Goal: Transaction & Acquisition: Purchase product/service

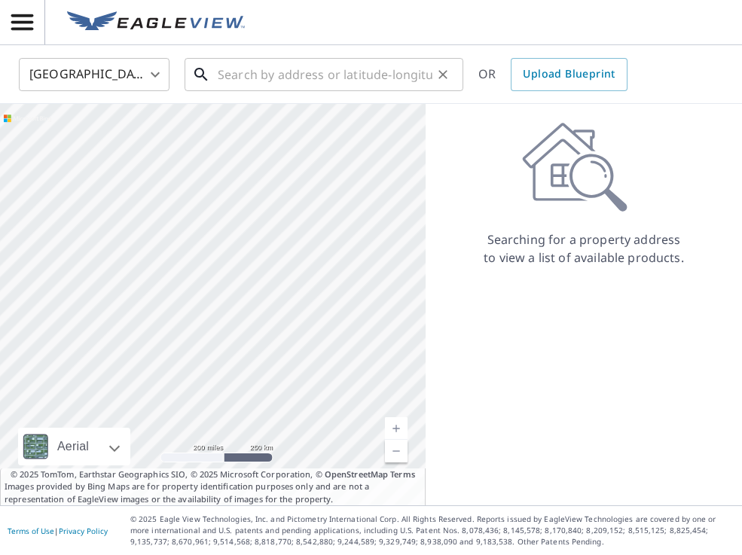
click at [243, 81] on input "text" at bounding box center [325, 74] width 215 height 42
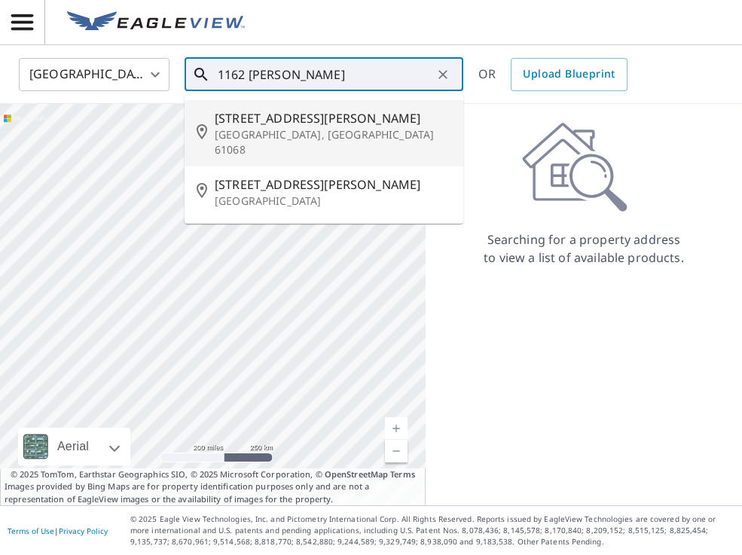
click at [290, 131] on p "Rochelle, IL 61068" at bounding box center [333, 142] width 237 height 30
type input "1162 Clifton Ter Rochelle, IL 61068"
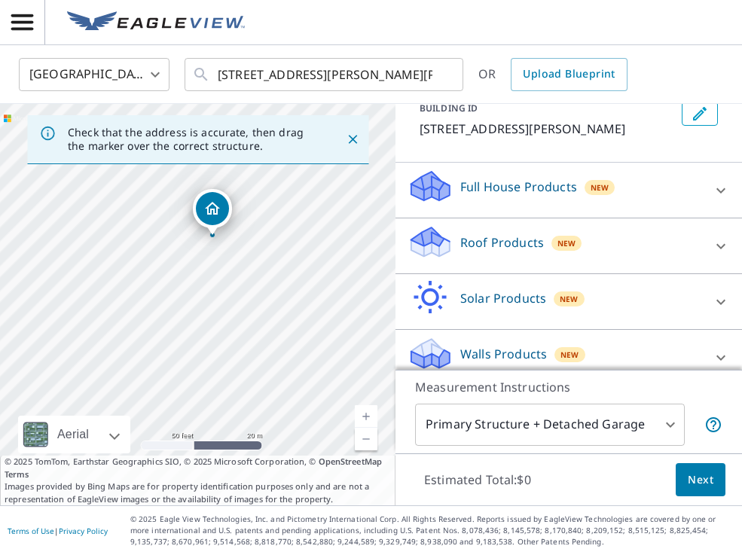
scroll to position [113, 0]
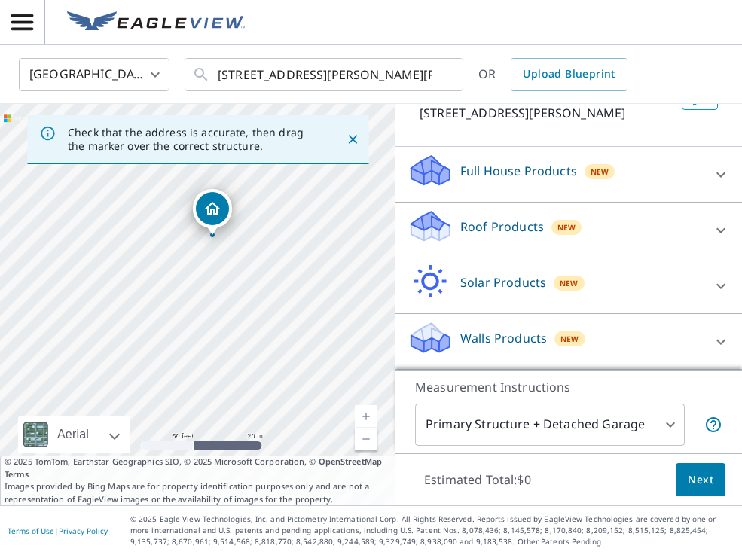
click at [664, 223] on div "Roof Products New" at bounding box center [555, 230] width 295 height 43
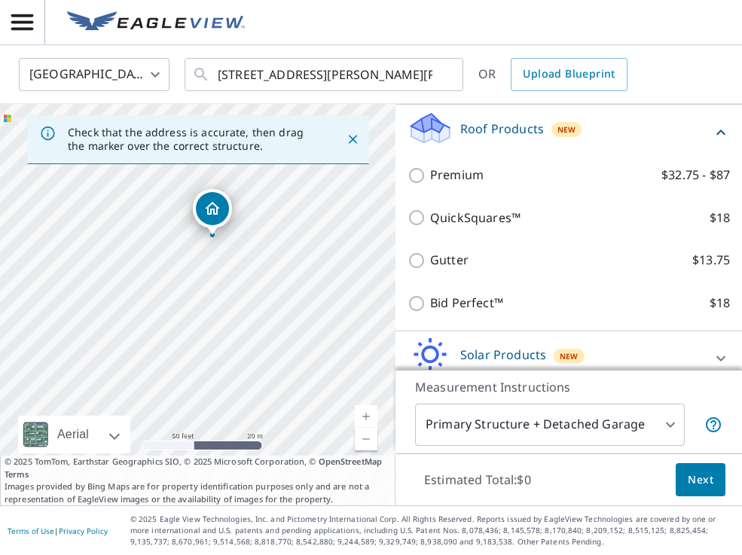
scroll to position [253, 0]
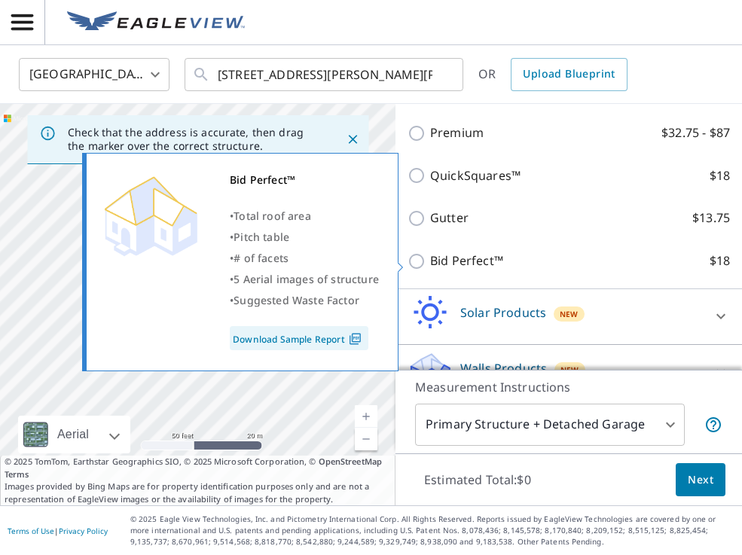
click at [419, 259] on input "Bid Perfect™ $18" at bounding box center [419, 261] width 23 height 18
checkbox input "true"
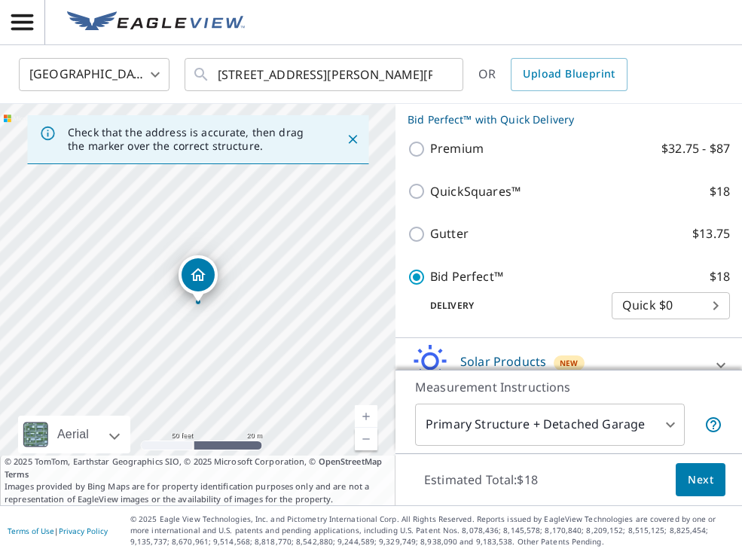
scroll to position [334, 0]
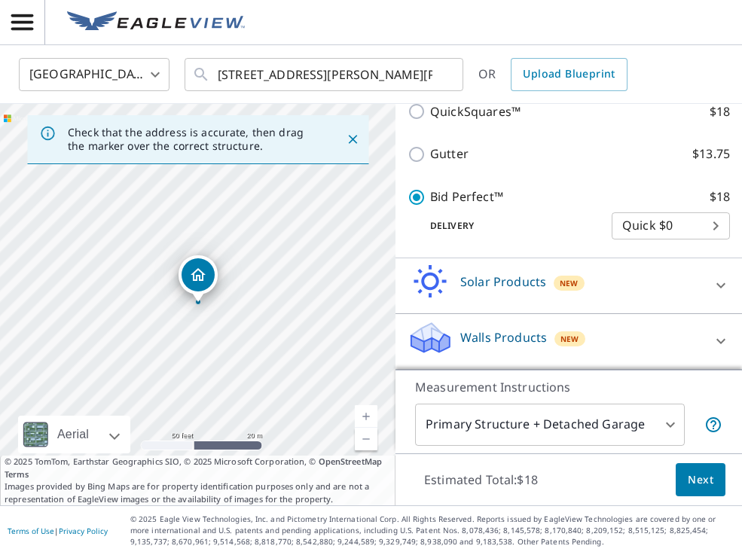
click at [704, 479] on span "Next" at bounding box center [701, 480] width 26 height 19
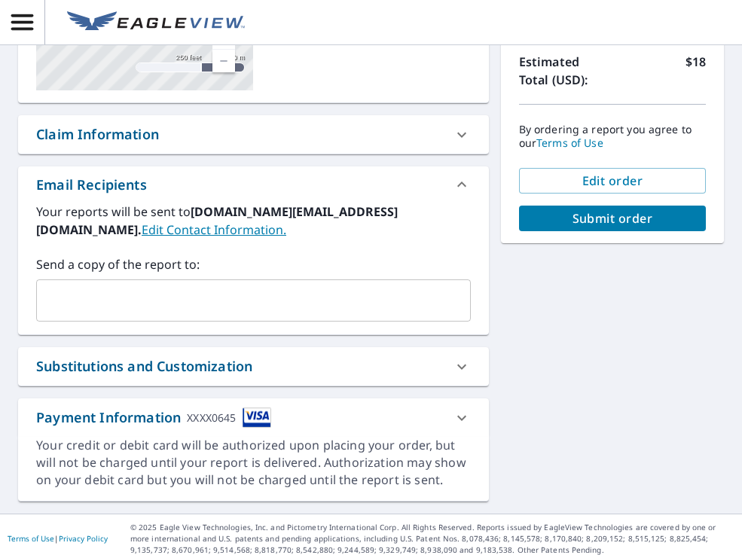
scroll to position [297, 0]
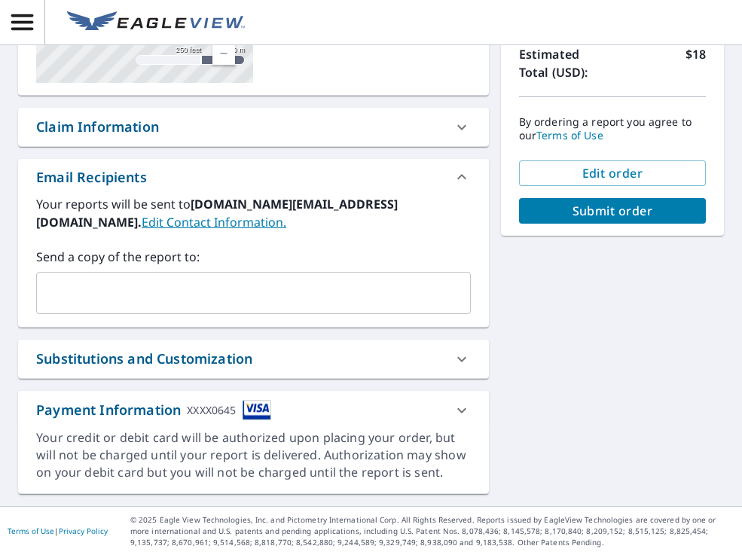
click at [390, 413] on div "Payment Information XXXX0645" at bounding box center [240, 410] width 408 height 20
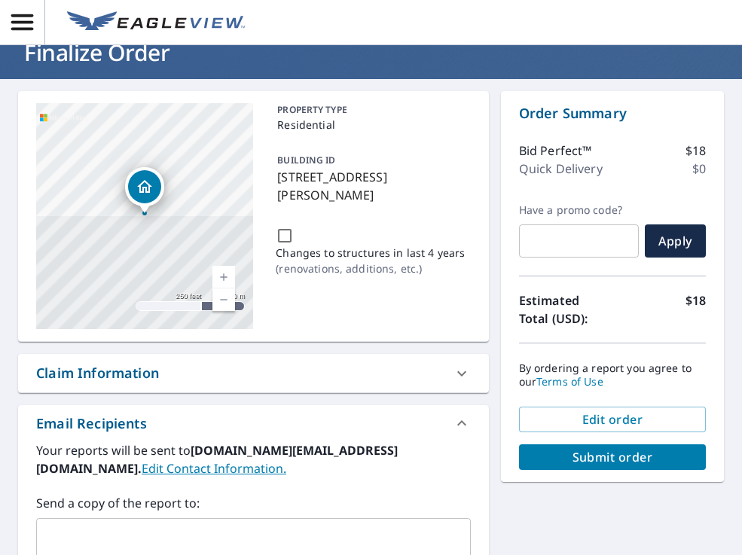
scroll to position [0, 0]
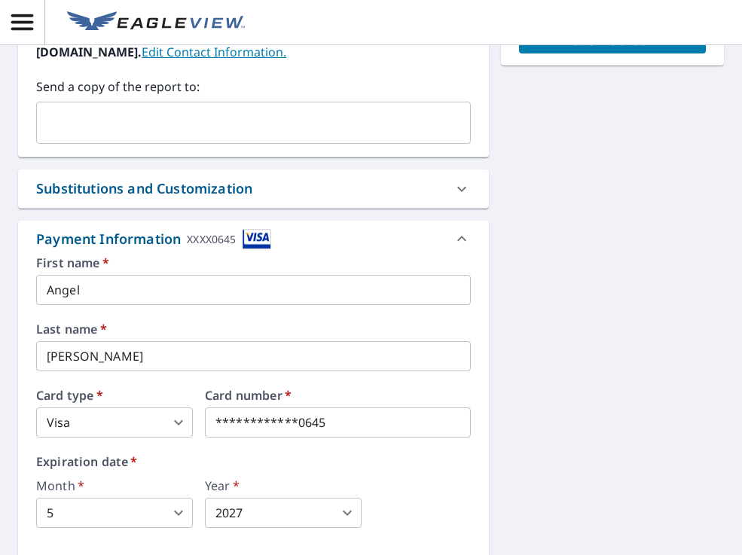
click at [444, 240] on div at bounding box center [462, 239] width 36 height 36
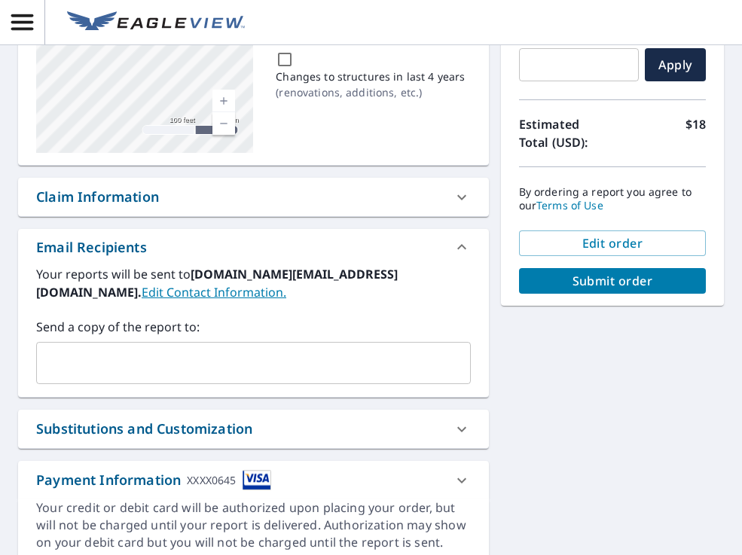
scroll to position [297, 0]
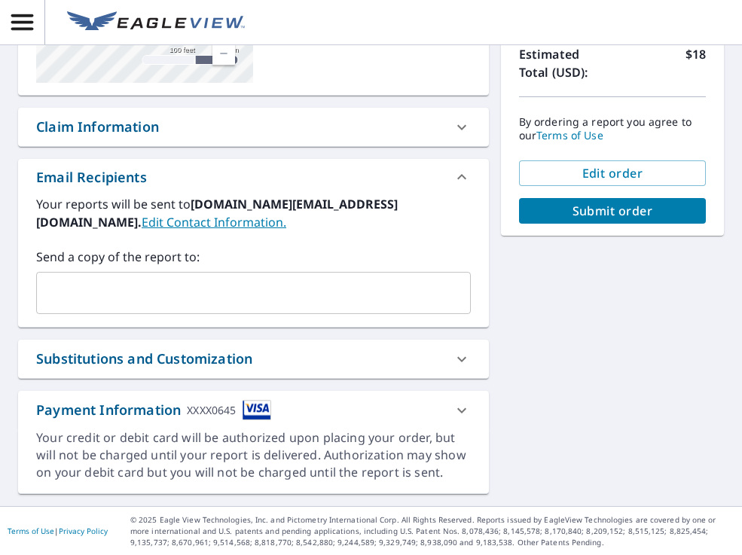
click at [359, 418] on div "Payment Information XXXX0645" at bounding box center [240, 410] width 408 height 20
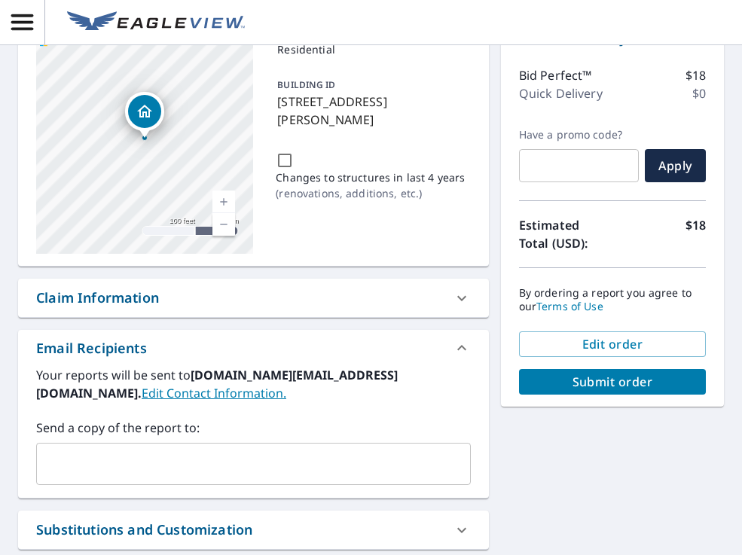
scroll to position [0, 0]
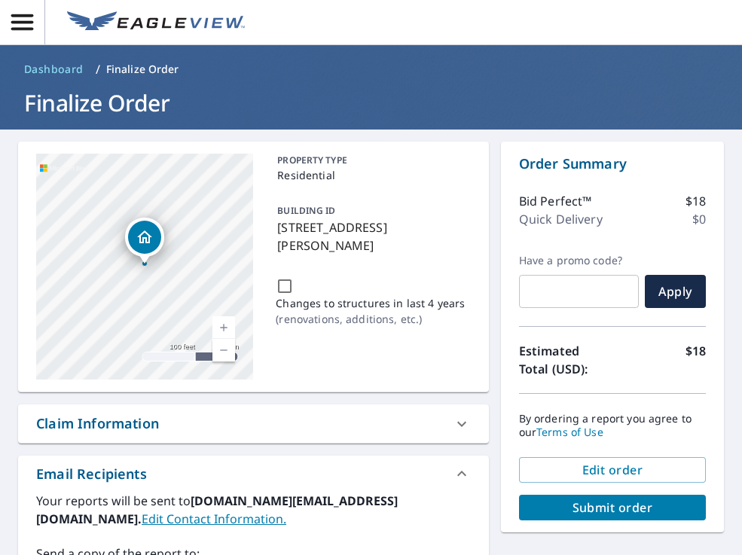
click at [187, 30] on img at bounding box center [156, 22] width 178 height 23
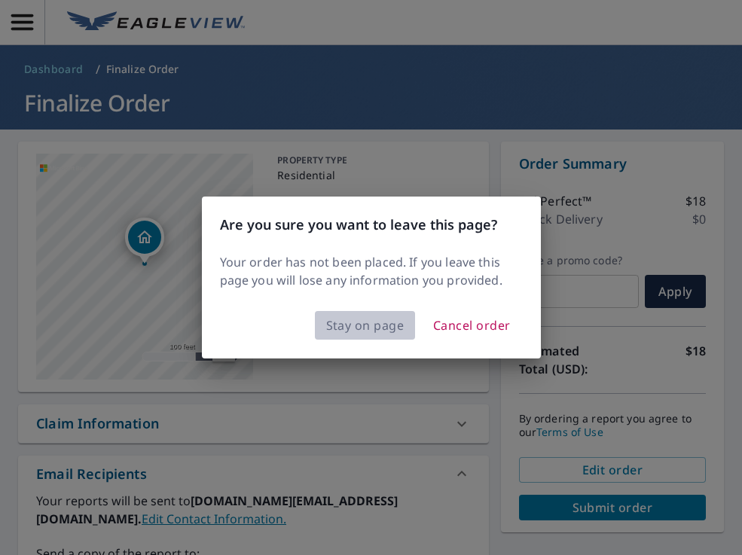
click at [374, 331] on span "Stay on page" at bounding box center [365, 325] width 78 height 21
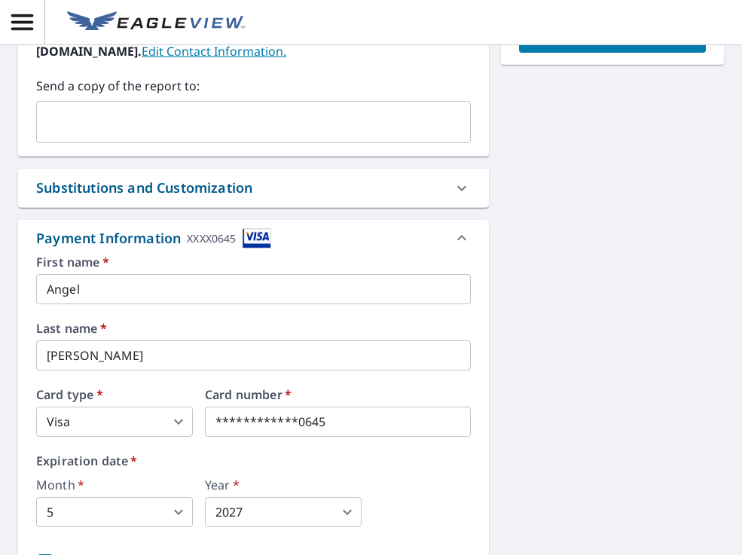
scroll to position [497, 0]
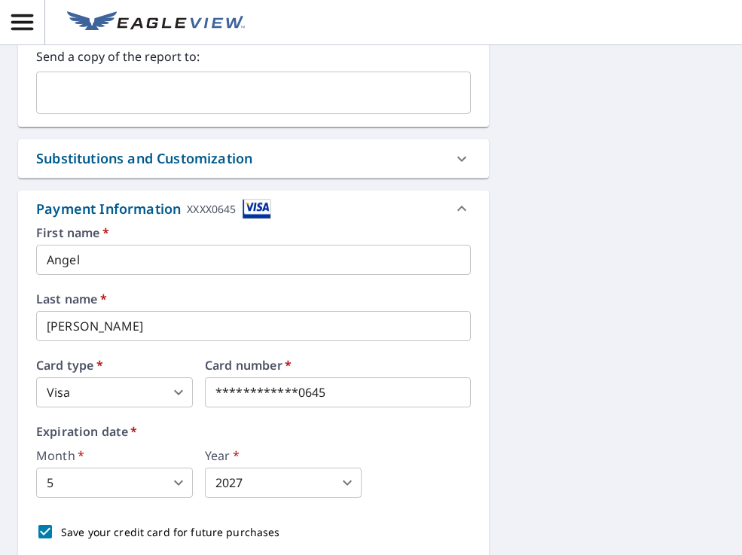
click at [173, 386] on body "RM RM Dashboard / Finalize Order Finalize Order 1162 Clifton Ter Rochelle, IL 6…" at bounding box center [371, 277] width 742 height 555
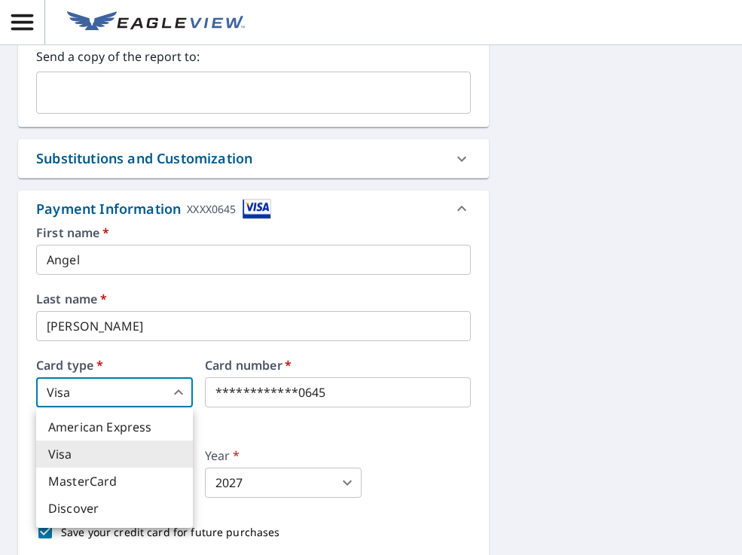
click at [143, 489] on li "MasterCard" at bounding box center [114, 481] width 157 height 27
type input "3"
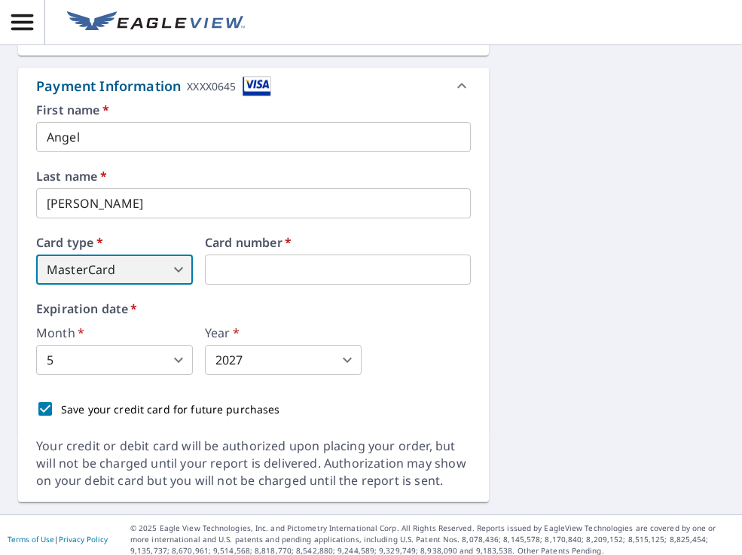
scroll to position [628, 0]
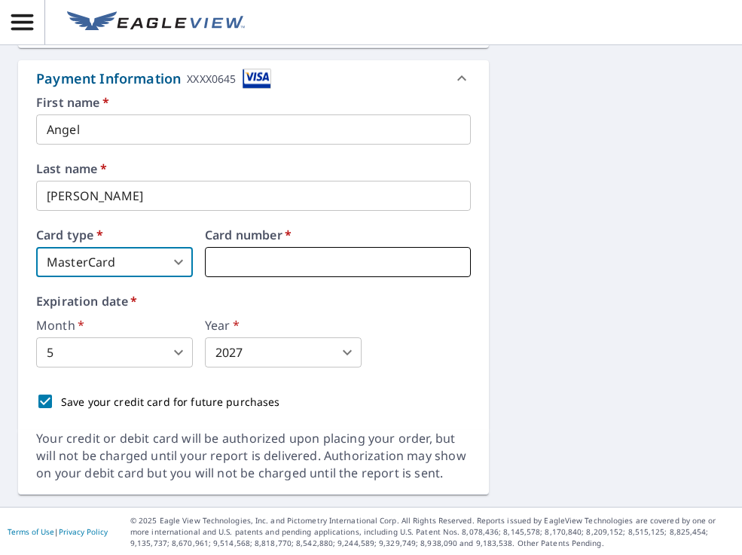
click at [287, 270] on iframe at bounding box center [338, 262] width 266 height 30
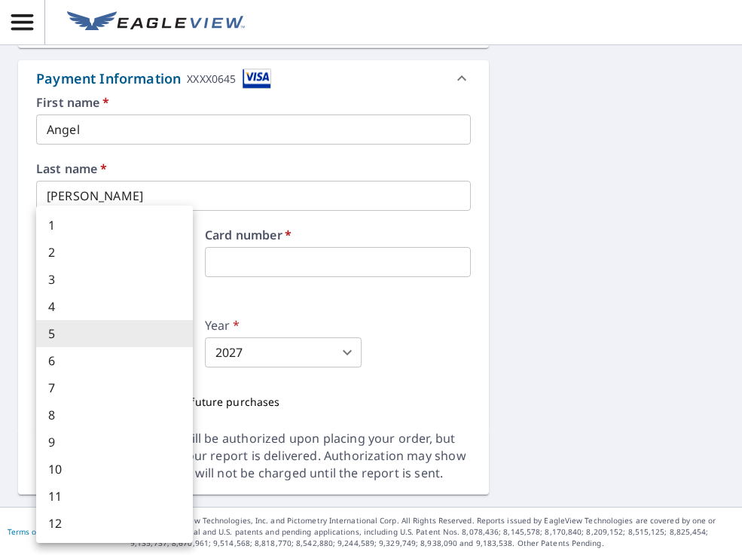
click at [177, 356] on body "RM RM Dashboard / Finalize Order Finalize Order 1162 Clifton Ter Rochelle, IL 6…" at bounding box center [371, 277] width 742 height 555
click at [126, 365] on li "6" at bounding box center [114, 360] width 157 height 27
type input "6"
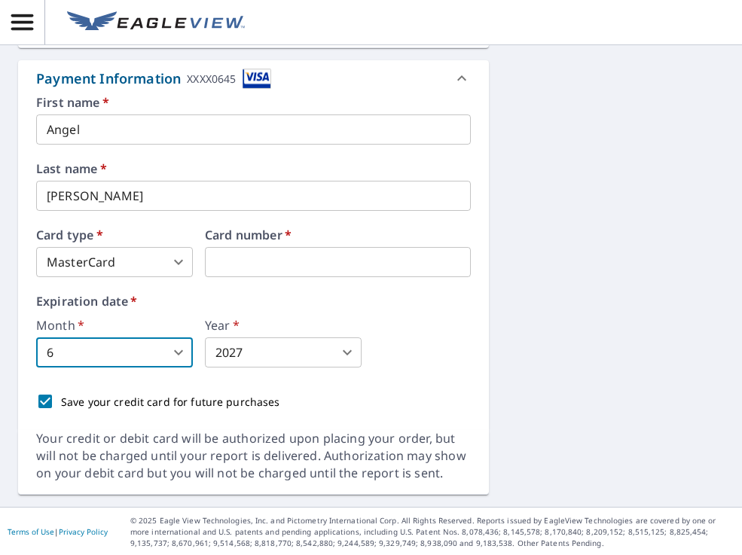
click at [263, 357] on body "RM RM Dashboard / Finalize Order Finalize Order 1162 Clifton Ter Rochelle, IL 6…" at bounding box center [371, 277] width 742 height 555
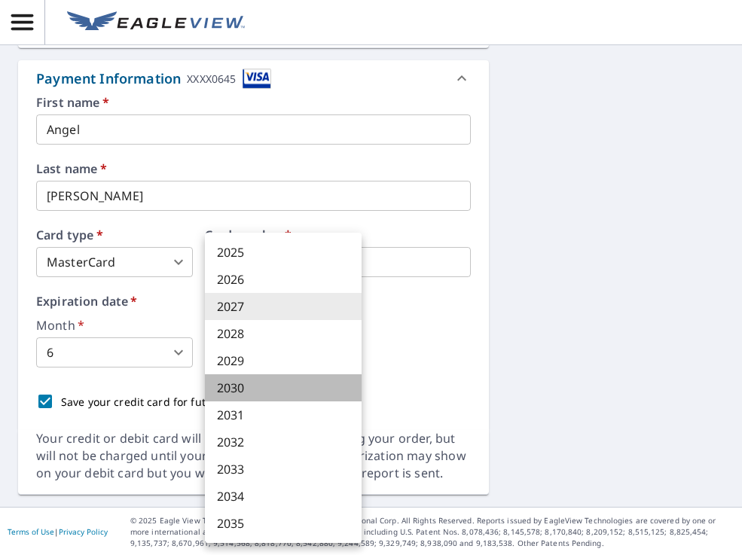
click at [260, 385] on li "2030" at bounding box center [283, 387] width 157 height 27
type input "2030"
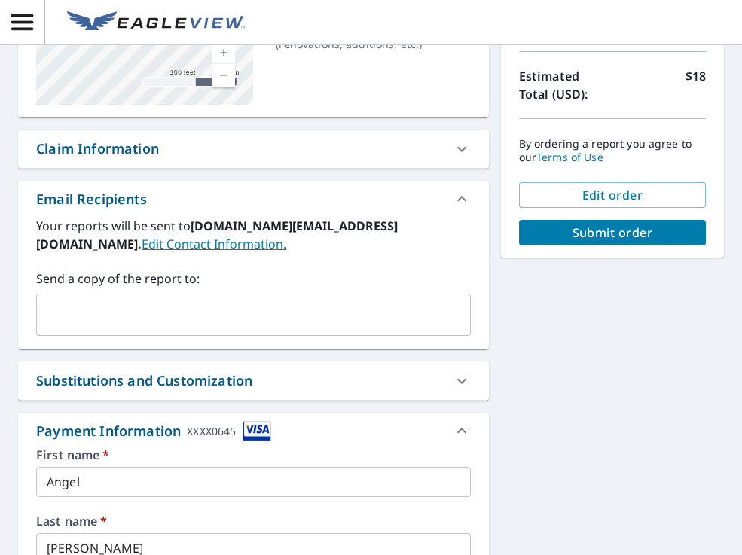
scroll to position [0, 0]
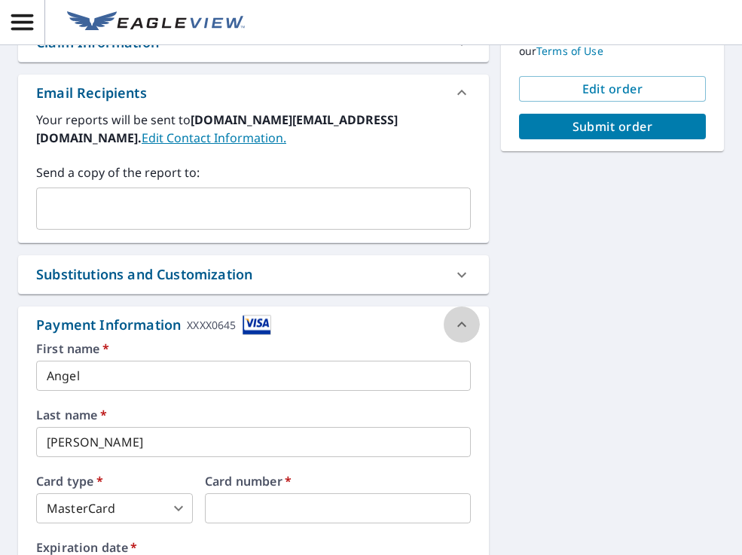
click at [451, 329] on div at bounding box center [462, 325] width 36 height 36
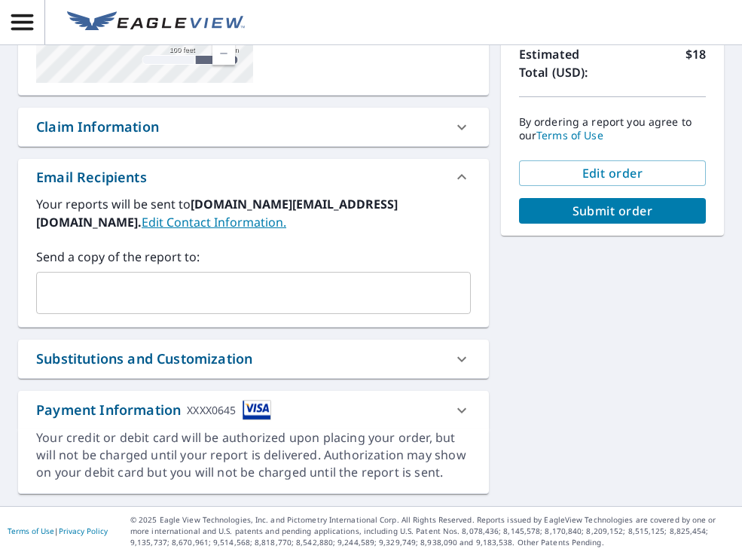
click at [457, 415] on icon at bounding box center [462, 411] width 18 height 18
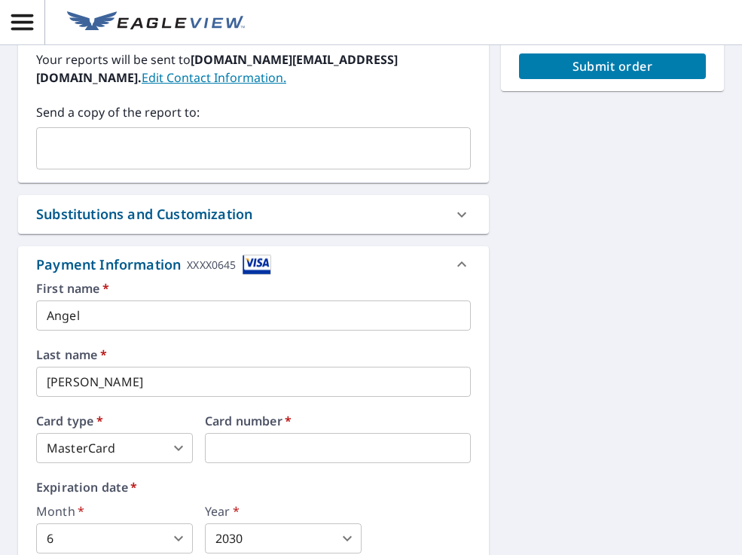
scroll to position [465, 0]
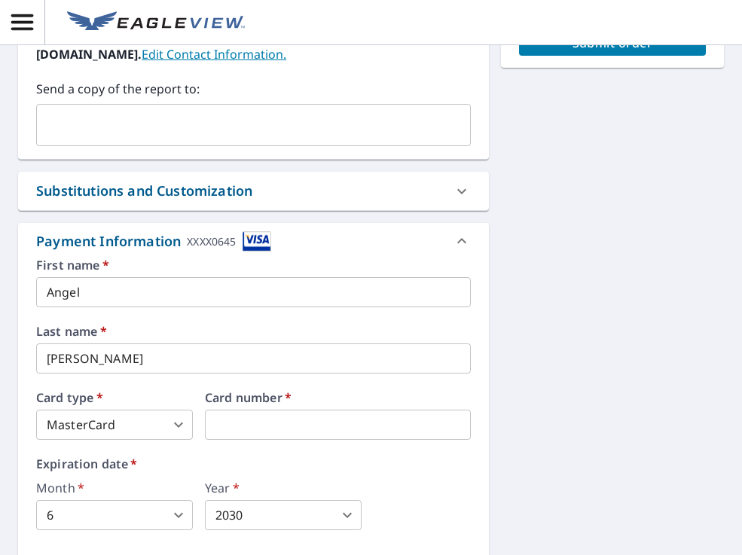
click at [137, 289] on input "Angel" at bounding box center [253, 292] width 435 height 30
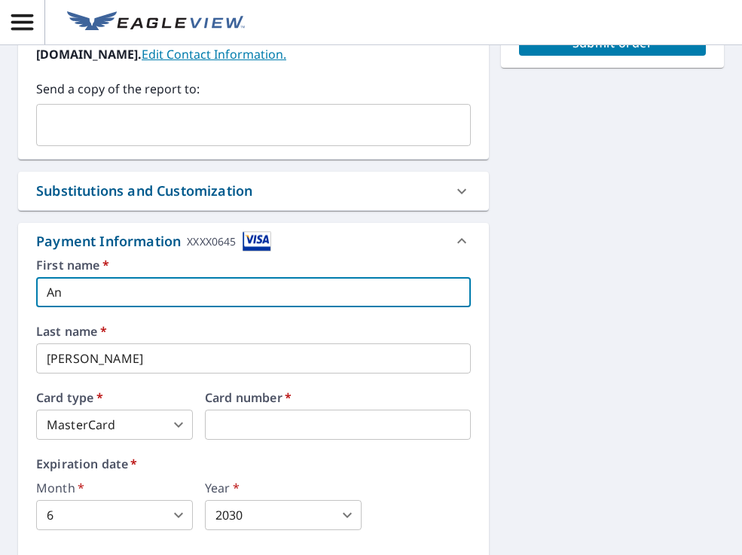
type input "A"
type input "Romulo"
click at [442, 329] on label "Last name   *" at bounding box center [253, 331] width 435 height 12
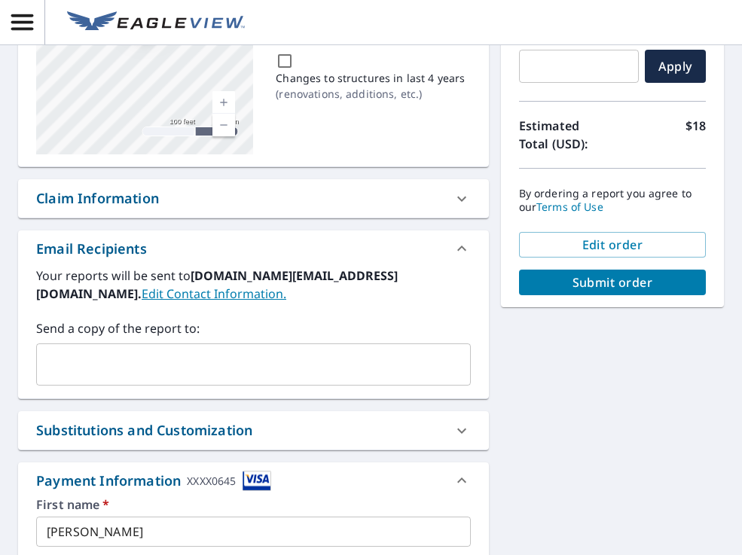
scroll to position [209, 0]
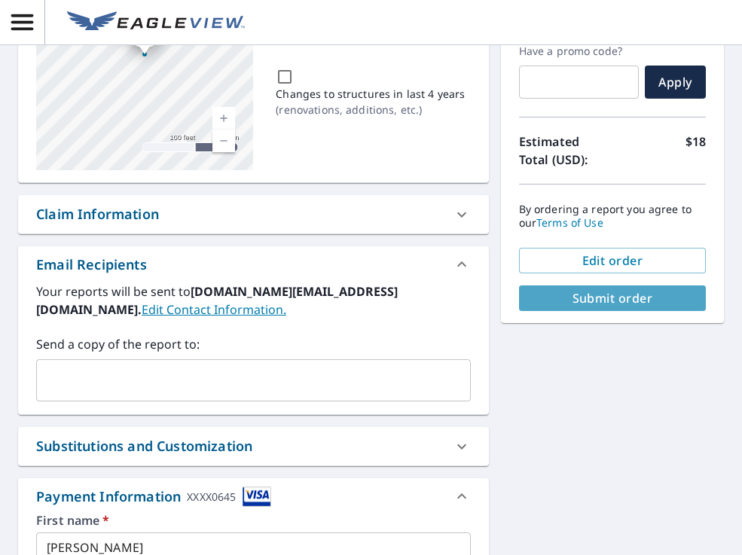
click at [607, 290] on span "Submit order" at bounding box center [612, 298] width 163 height 17
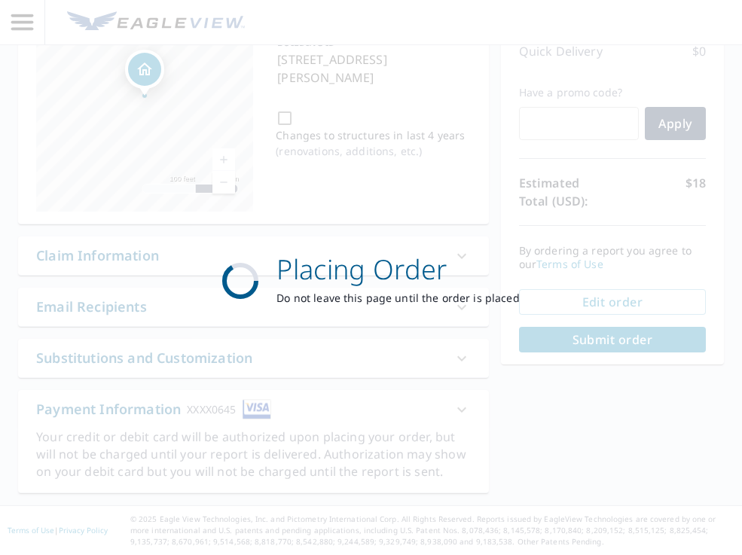
scroll to position [167, 0]
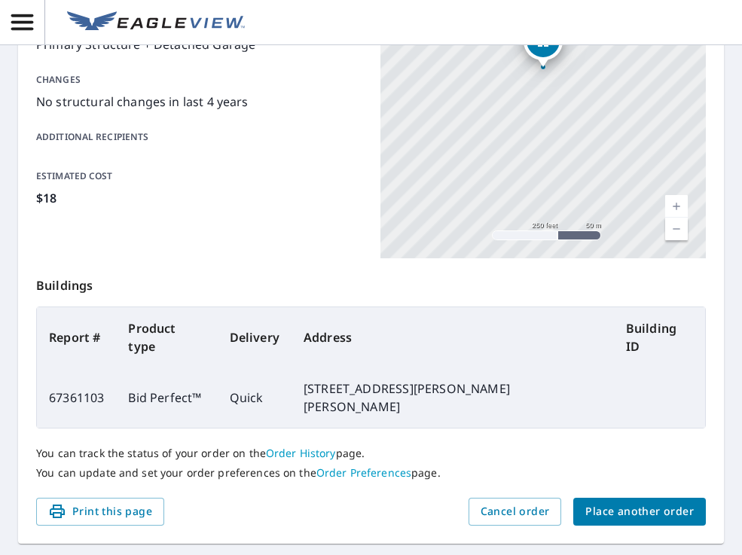
scroll to position [332, 0]
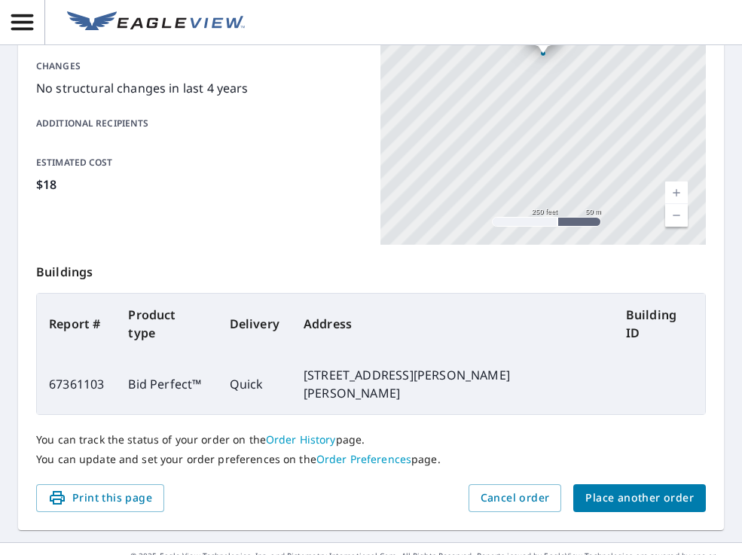
click at [674, 489] on span "Place another order" at bounding box center [639, 498] width 108 height 19
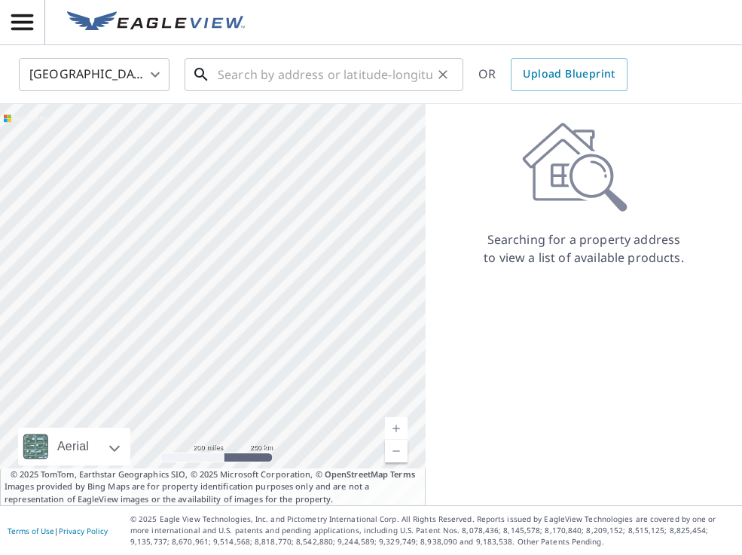
click at [229, 84] on input "text" at bounding box center [325, 74] width 215 height 42
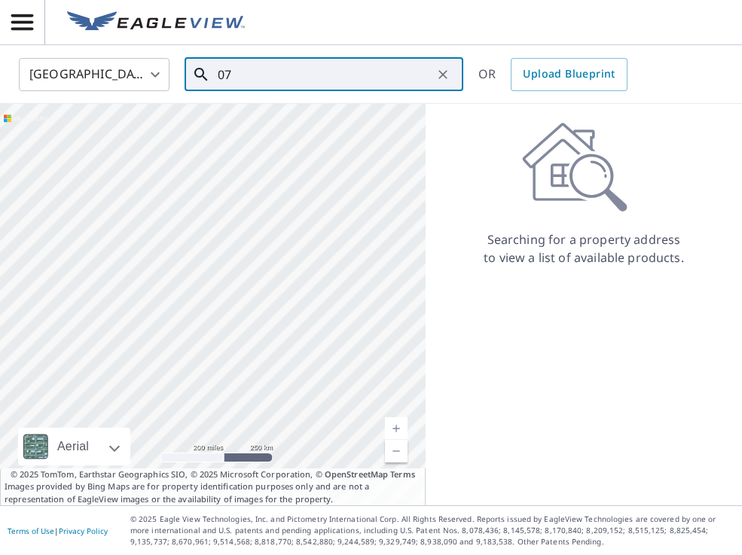
type input "0"
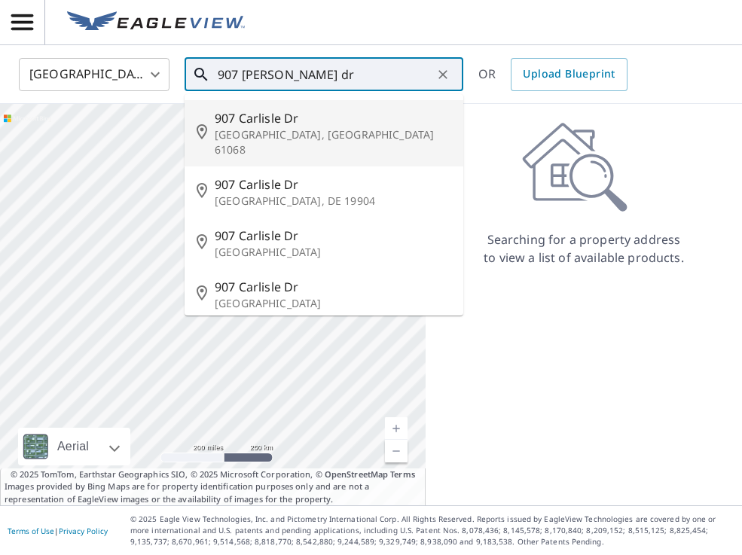
click at [256, 144] on li "907 Carlisle Dr Rochelle, IL 61068" at bounding box center [324, 133] width 279 height 66
type input "907 Carlisle Dr Rochelle, IL 61068"
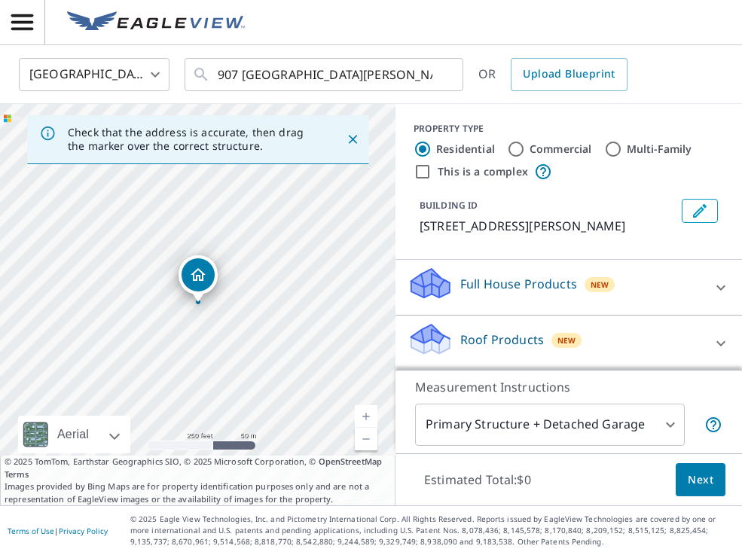
scroll to position [113, 0]
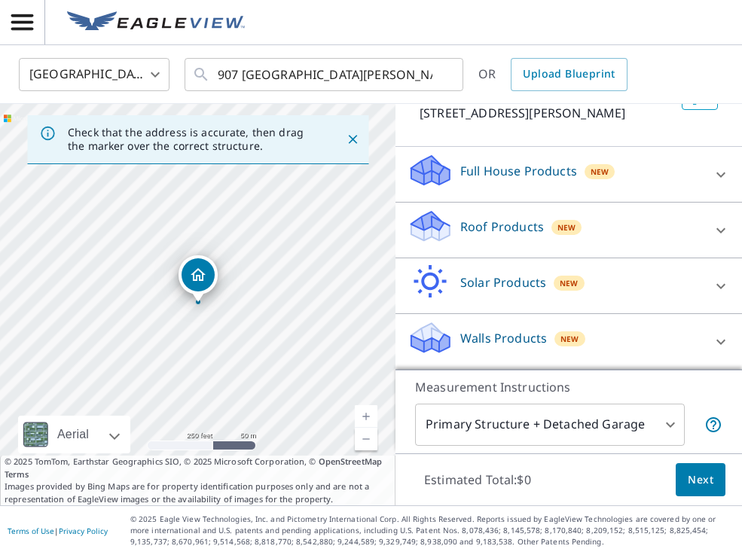
click at [610, 215] on div "Roof Products New" at bounding box center [555, 230] width 295 height 43
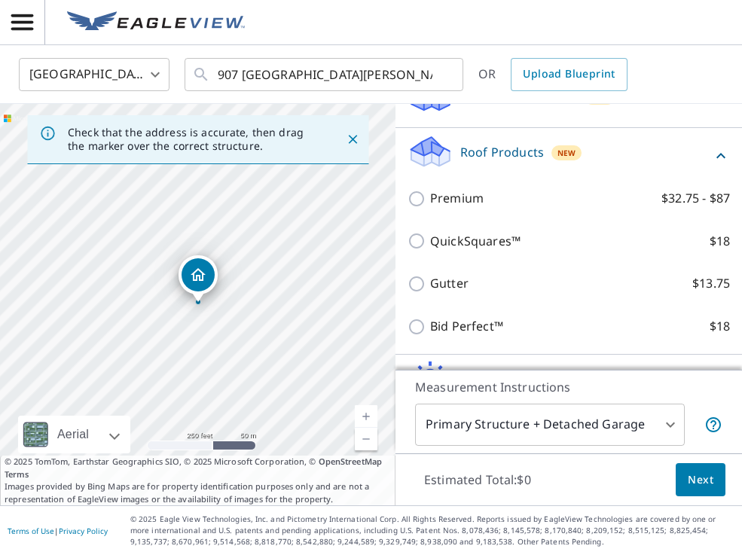
scroll to position [212, 0]
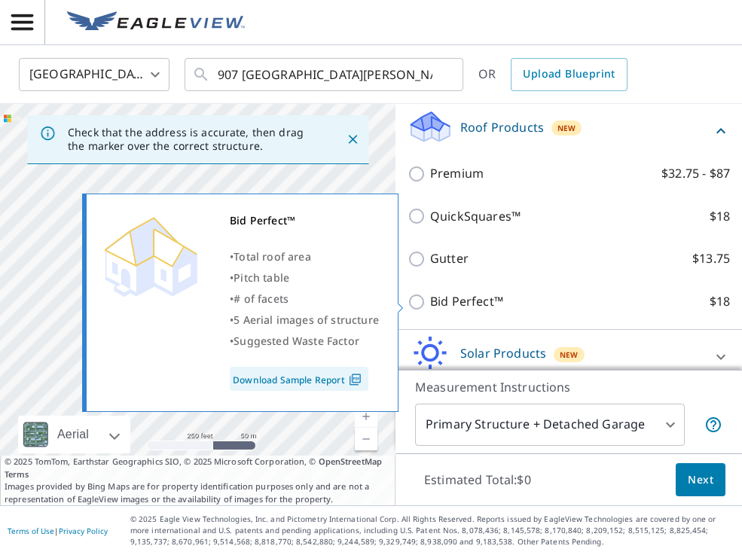
click at [418, 301] on input "Bid Perfect™ $18" at bounding box center [419, 302] width 23 height 18
checkbox input "true"
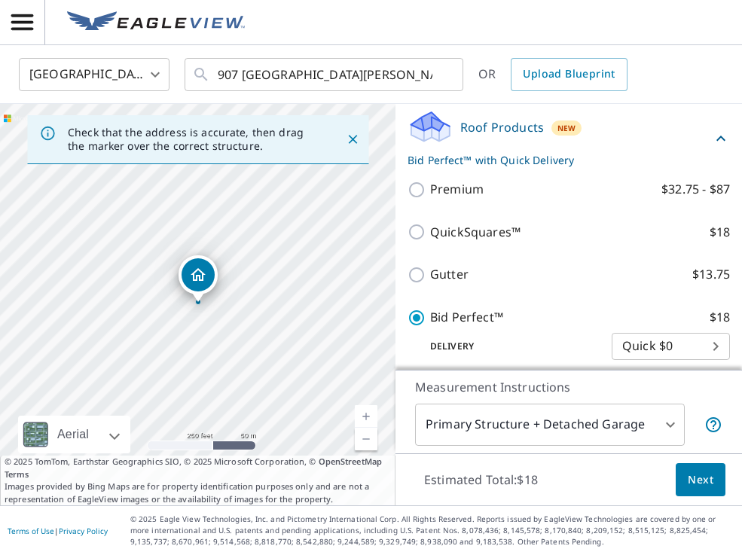
scroll to position [334, 0]
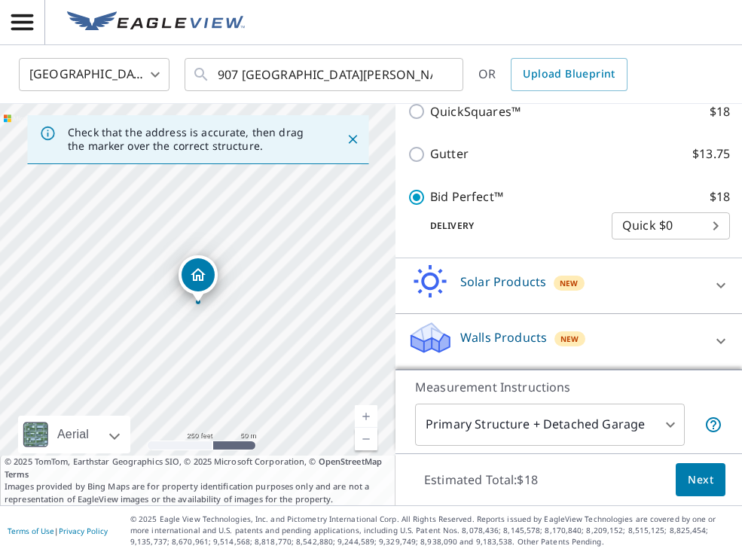
click at [705, 477] on span "Next" at bounding box center [701, 480] width 26 height 19
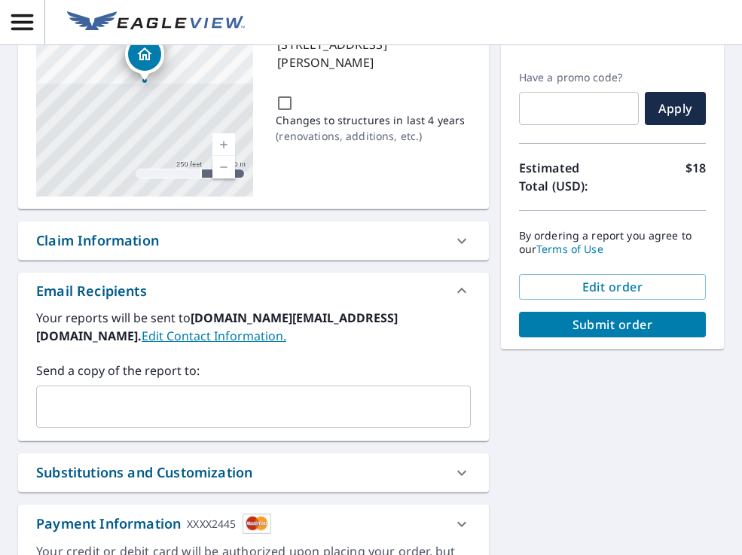
scroll to position [187, 0]
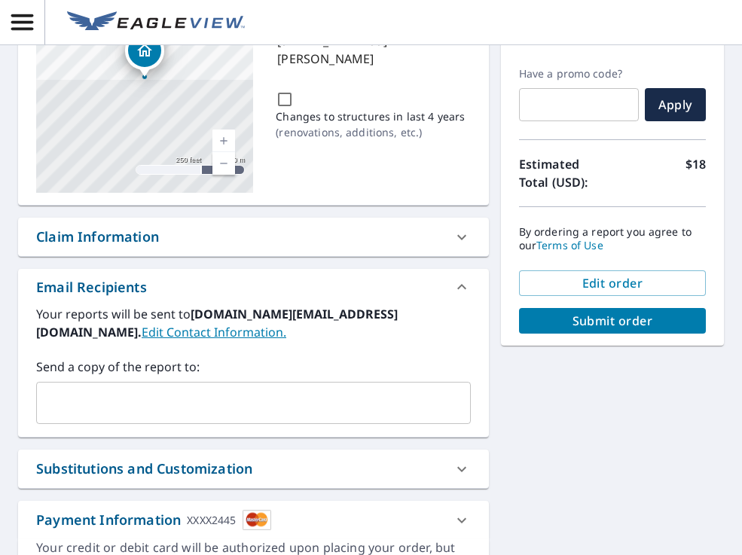
click at [299, 410] on input "text" at bounding box center [242, 403] width 399 height 29
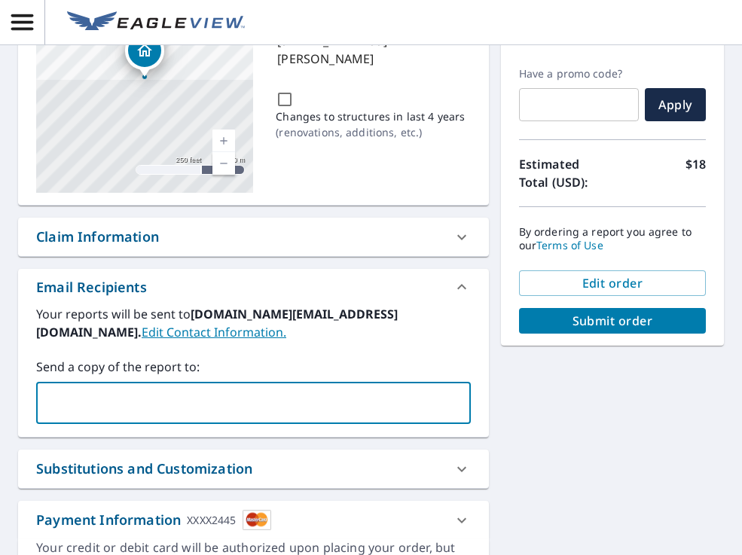
type input "angelmangle61@gmail.com"
click at [552, 330] on button "Submit order" at bounding box center [612, 321] width 187 height 26
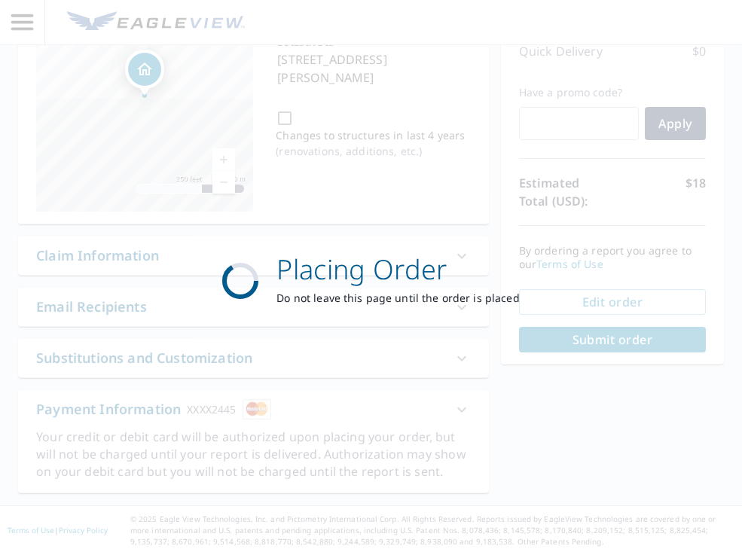
scroll to position [167, 0]
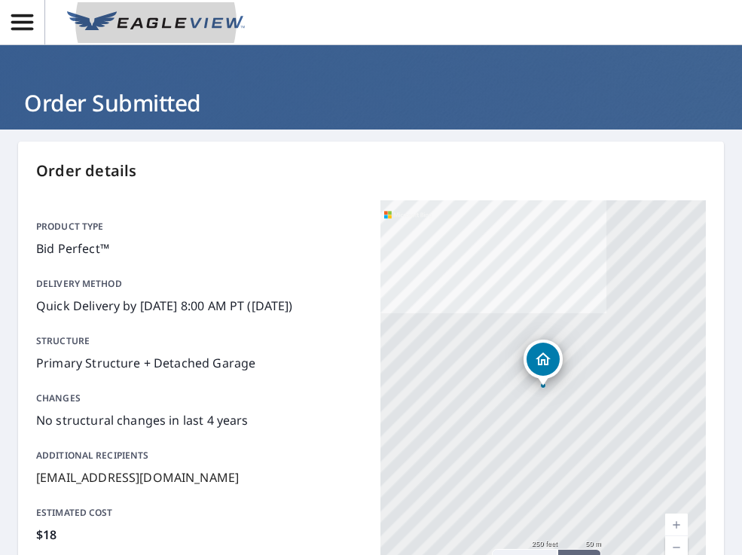
click at [188, 19] on img at bounding box center [156, 22] width 178 height 23
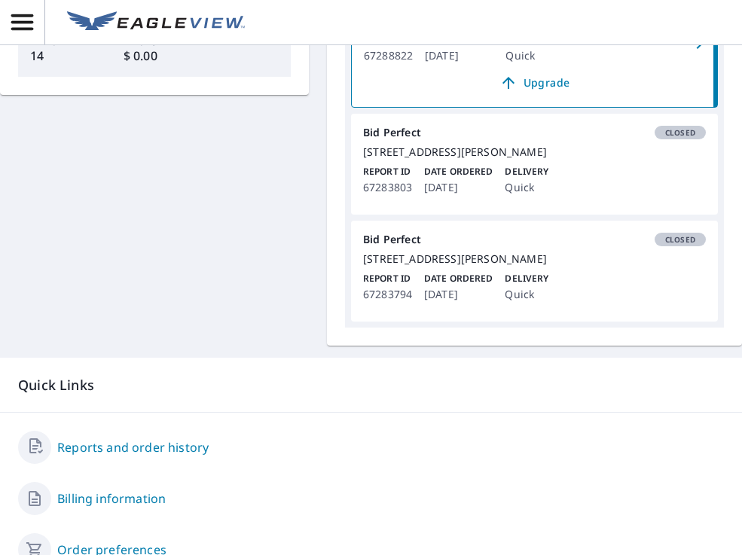
scroll to position [512, 0]
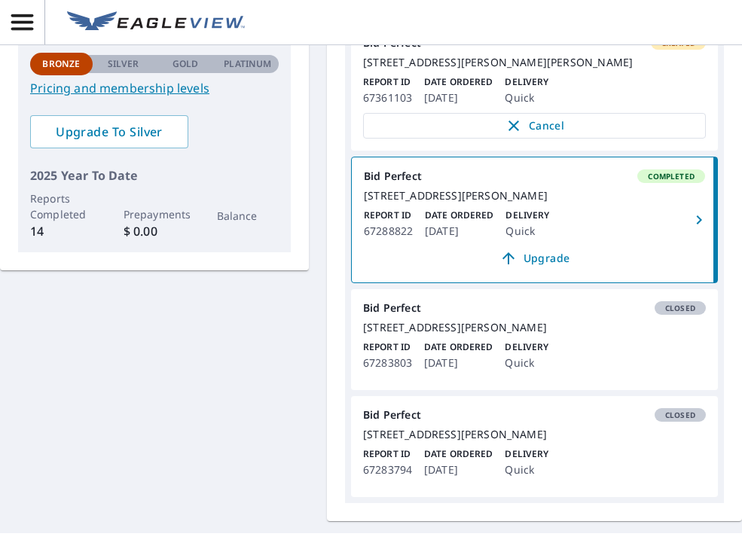
click at [652, 245] on link "Bid Perfect Completed 403 Cleveland Ave Rochelle, IL 61068 Report ID 67288822 D…" at bounding box center [534, 219] width 365 height 125
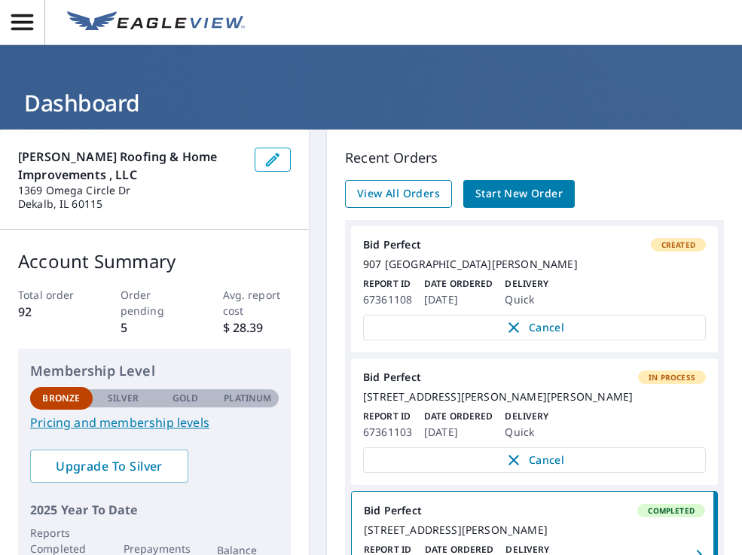
click at [371, 195] on span "View All Orders" at bounding box center [398, 194] width 83 height 19
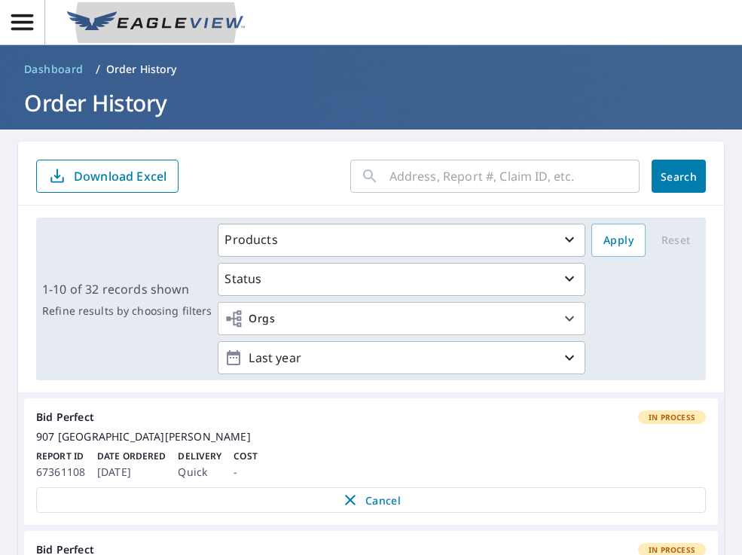
click at [141, 20] on img at bounding box center [156, 22] width 178 height 23
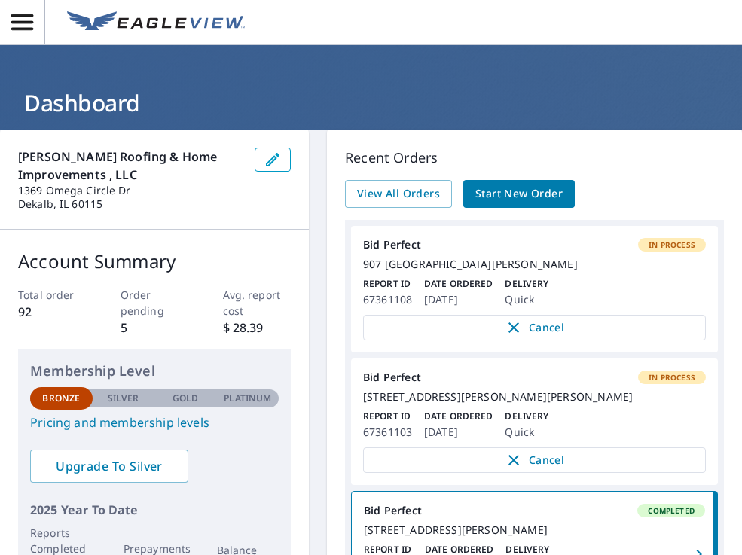
click at [206, 17] on img at bounding box center [156, 22] width 178 height 23
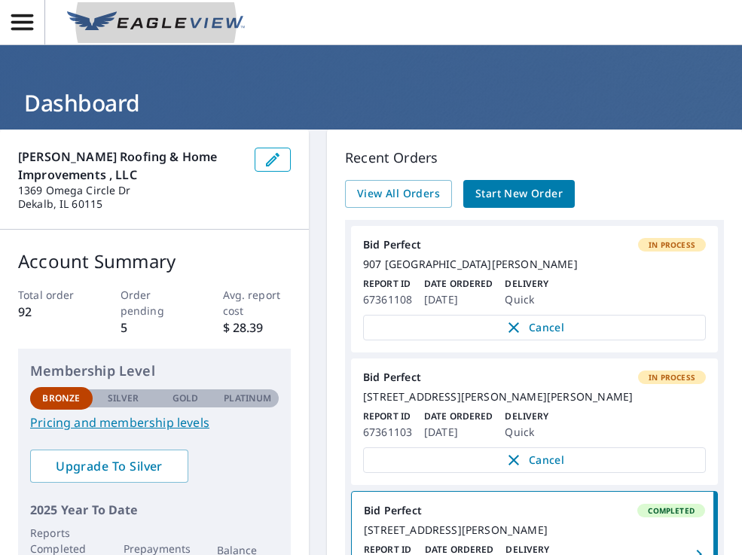
click at [224, 33] on img at bounding box center [156, 22] width 178 height 23
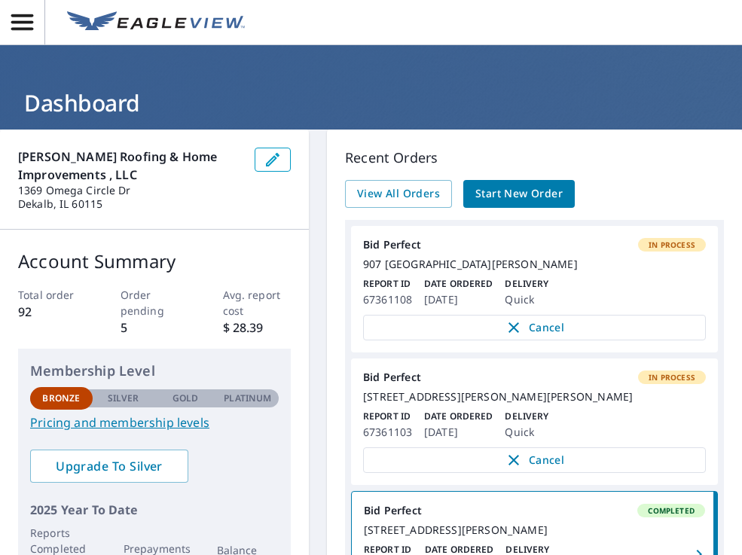
click at [25, 28] on icon "button" at bounding box center [22, 22] width 22 height 16
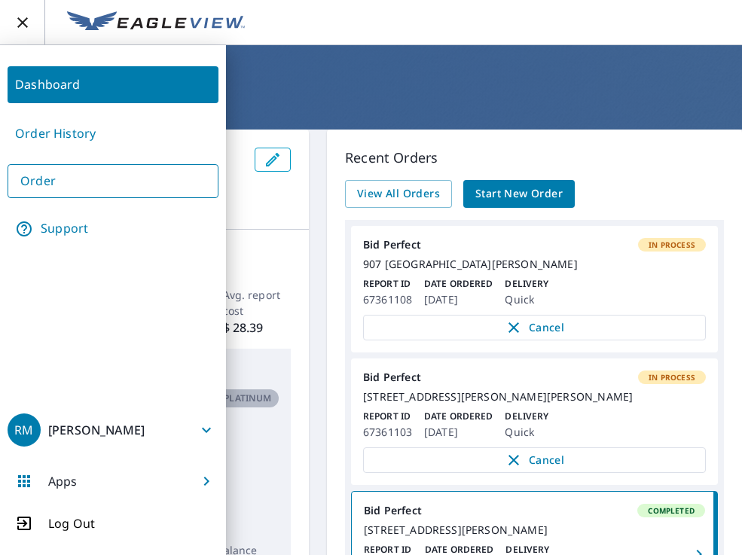
click at [258, 87] on h1 "Dashboard" at bounding box center [371, 102] width 706 height 31
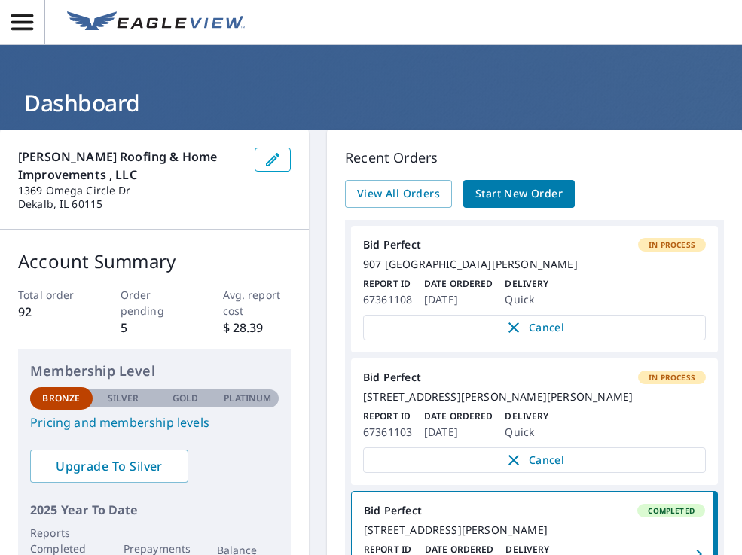
click at [155, 38] on link at bounding box center [156, 22] width 196 height 41
click at [41, 32] on span "button" at bounding box center [22, 22] width 44 height 26
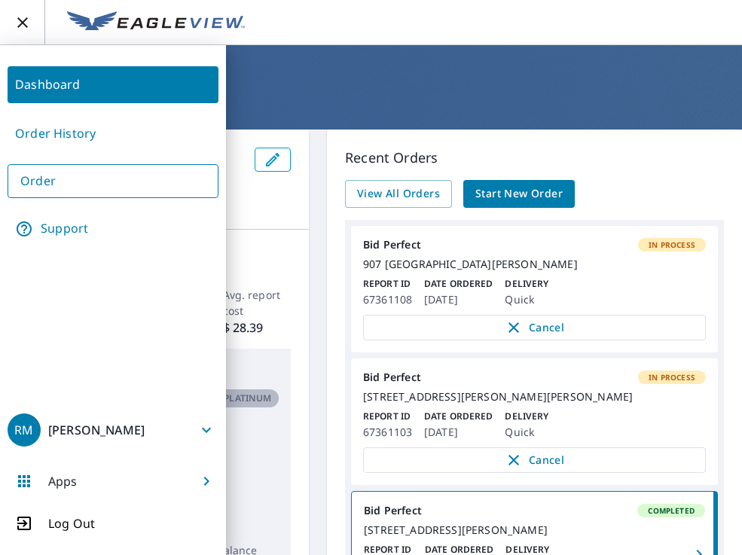
click at [129, 95] on link "Dashboard" at bounding box center [113, 84] width 211 height 37
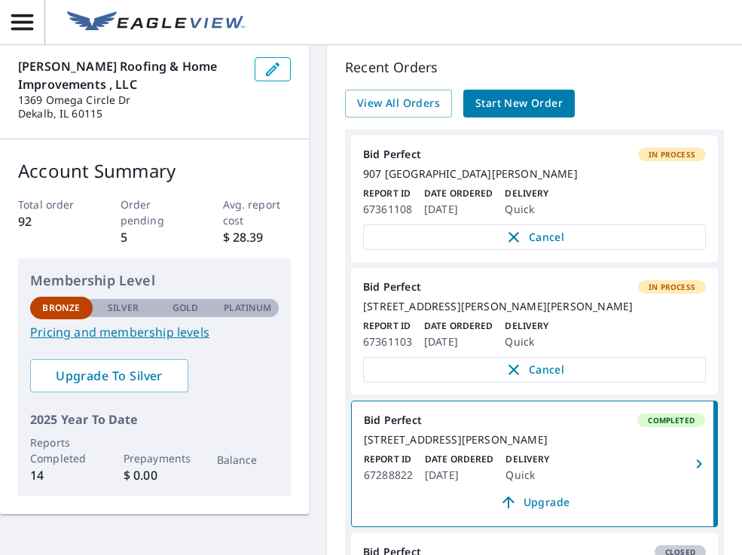
scroll to position [115, 0]
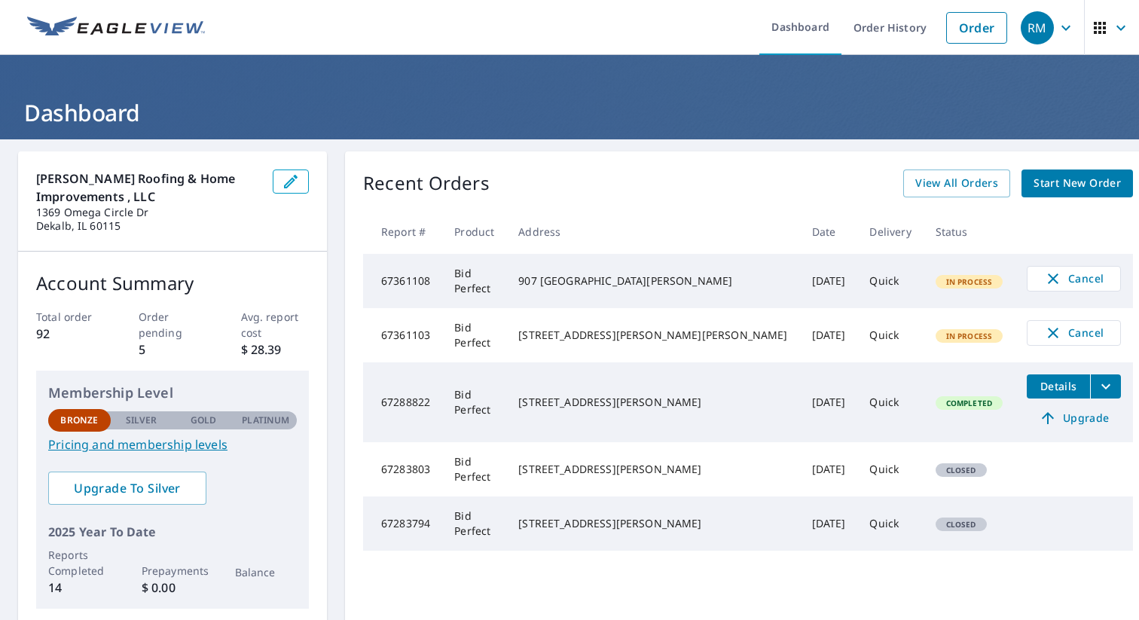
click at [121, 102] on h1 "Dashboard" at bounding box center [569, 112] width 1103 height 31
click at [921, 35] on link "Order History" at bounding box center [889, 27] width 97 height 55
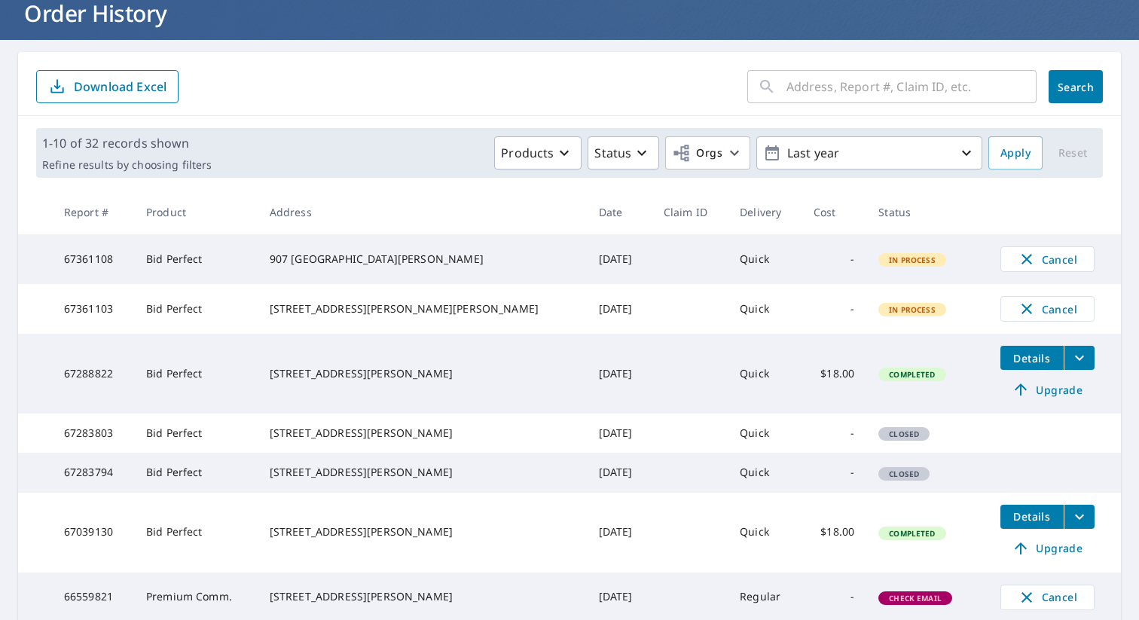
scroll to position [100, 0]
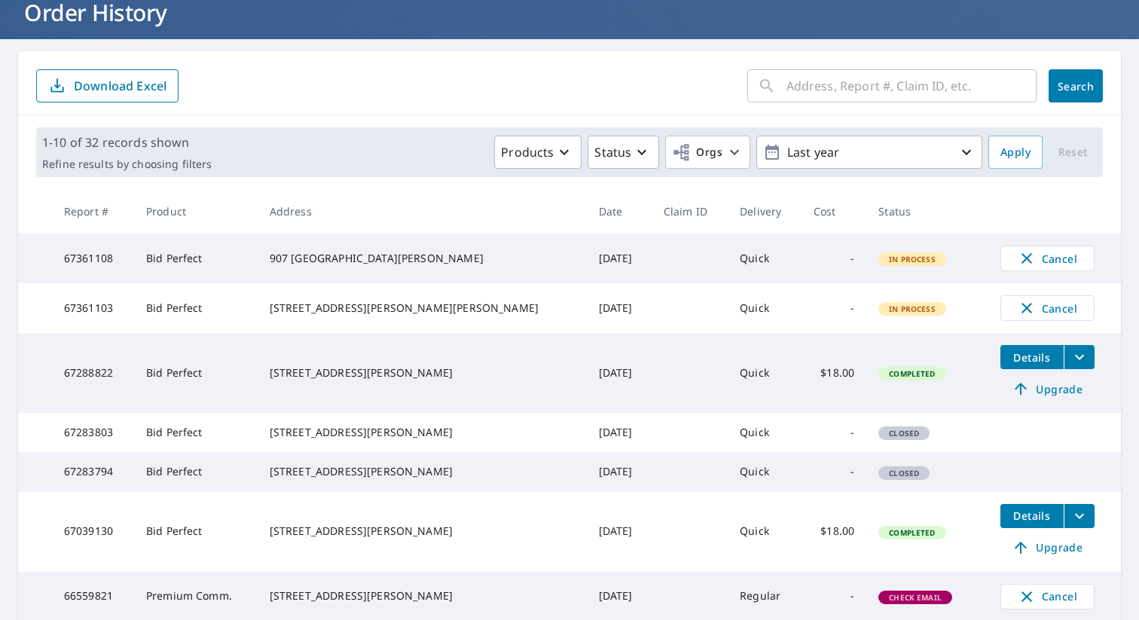
click at [880, 314] on span "In Process" at bounding box center [912, 309] width 65 height 11
click at [882, 261] on span "In Process" at bounding box center [912, 259] width 65 height 11
click at [347, 313] on div "[STREET_ADDRESS][PERSON_NAME][PERSON_NAME]" at bounding box center [422, 308] width 305 height 15
click at [180, 310] on td "Bid Perfect" at bounding box center [196, 308] width 124 height 50
click at [200, 245] on td "Bid Perfect" at bounding box center [196, 259] width 124 height 50
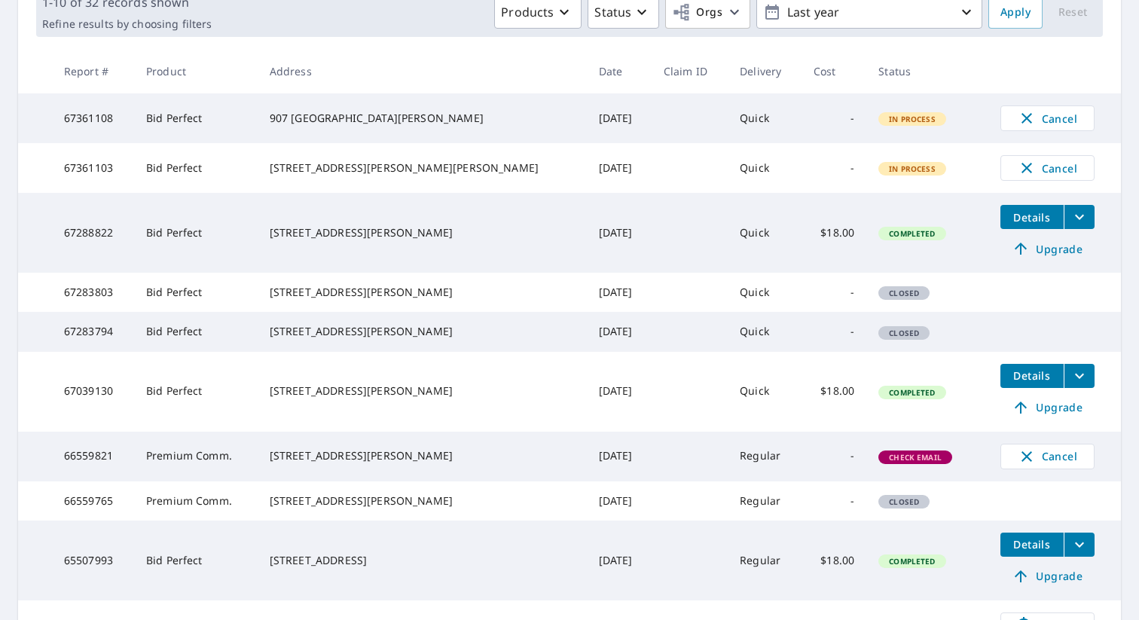
scroll to position [0, 0]
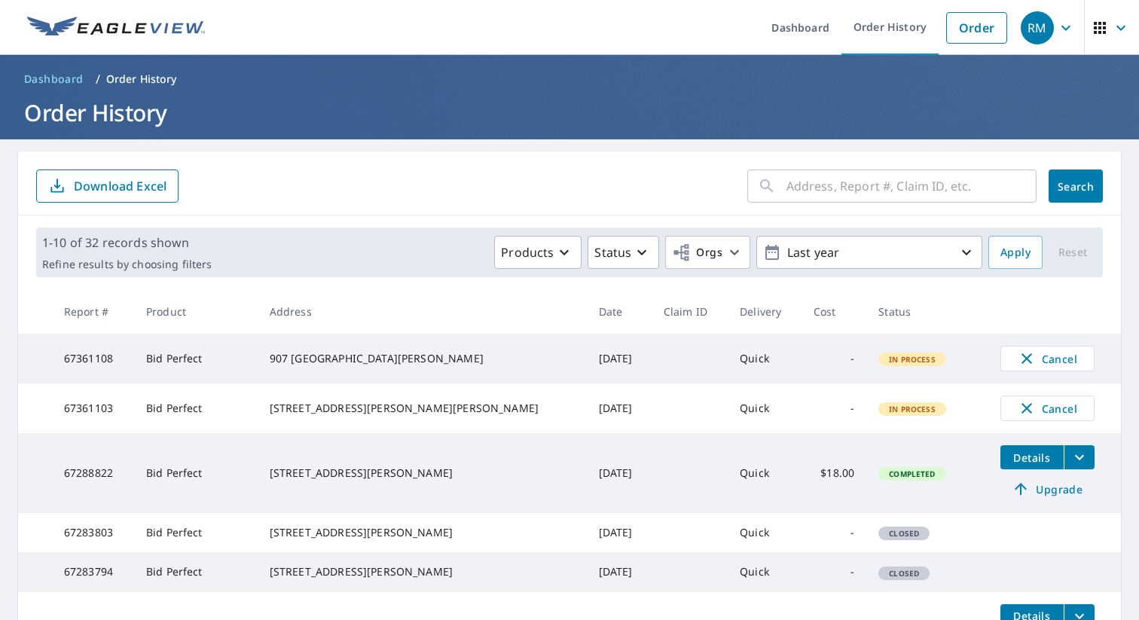
click at [880, 365] on span "In Process" at bounding box center [912, 359] width 65 height 11
click at [878, 409] on div "In Process" at bounding box center [912, 409] width 68 height 14
click at [880, 365] on span "In Process" at bounding box center [912, 359] width 65 height 11
click at [880, 414] on span "In Process" at bounding box center [912, 409] width 65 height 11
click at [127, 188] on p "Download Excel" at bounding box center [120, 186] width 93 height 17
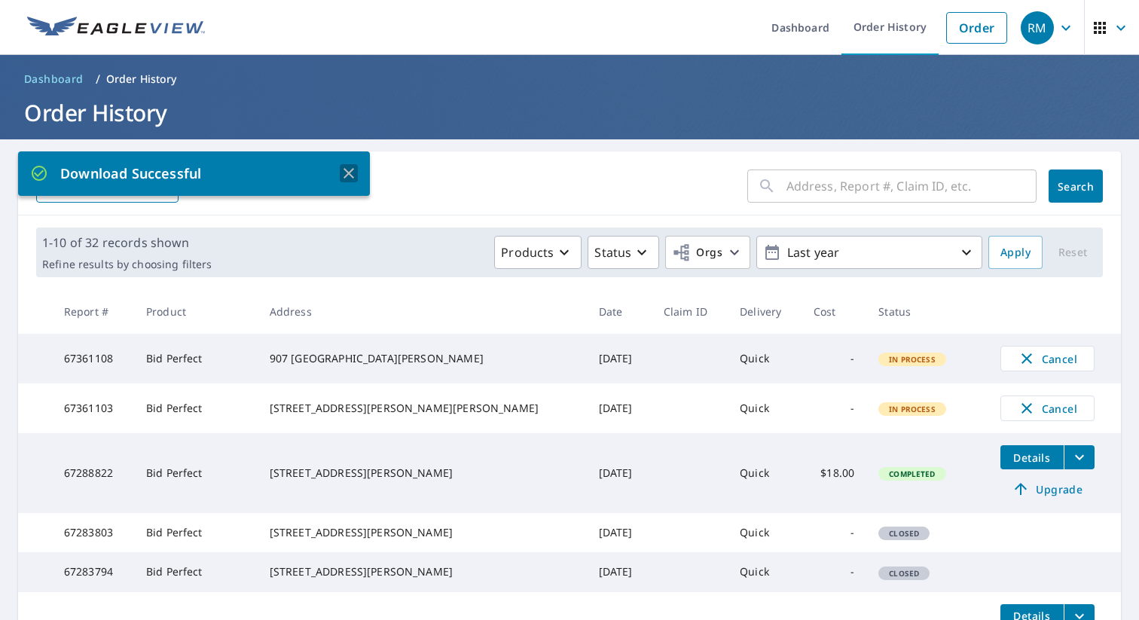
click at [343, 179] on icon "button" at bounding box center [349, 173] width 18 height 18
